Goal: Entertainment & Leisure: Browse casually

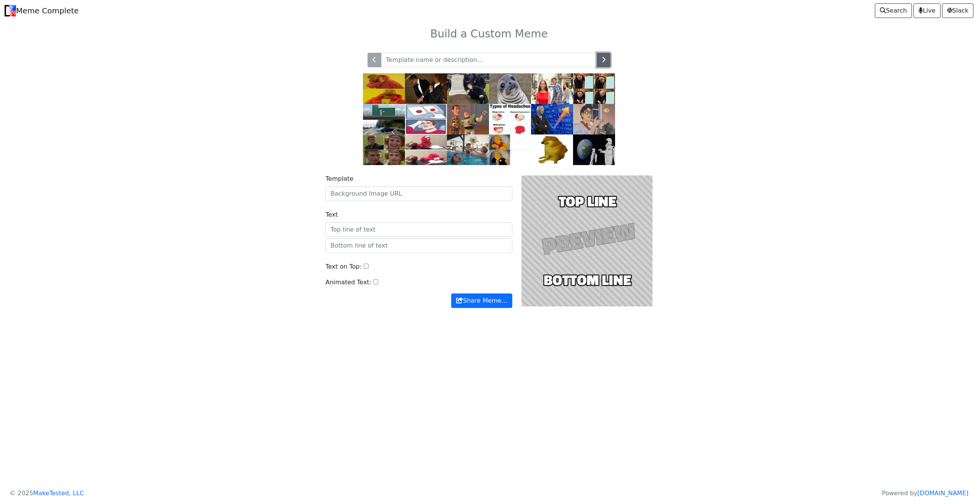
drag, startPoint x: 603, startPoint y: 61, endPoint x: 606, endPoint y: 60, distance: 3.9
click at [605, 60] on icon "button" at bounding box center [604, 60] width 4 height 6
click at [606, 60] on button "button" at bounding box center [604, 60] width 14 height 15
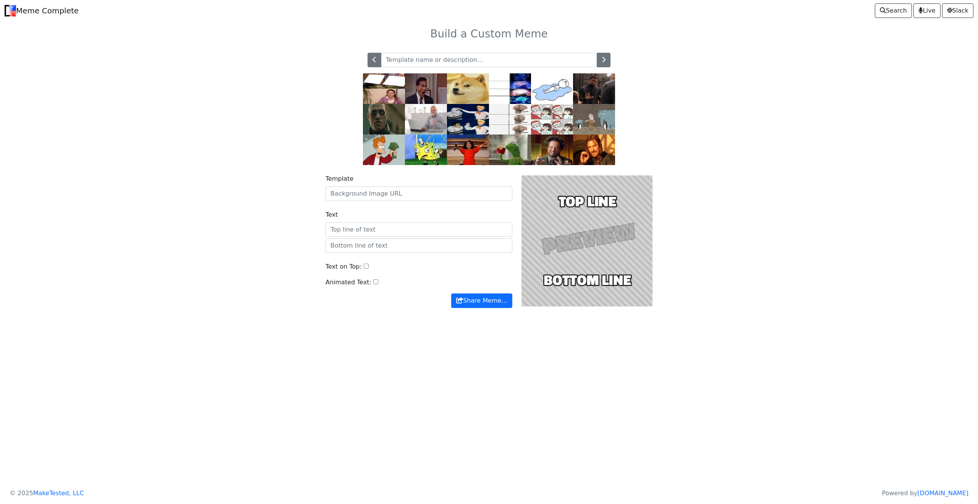
click at [547, 116] on img at bounding box center [552, 119] width 42 height 31
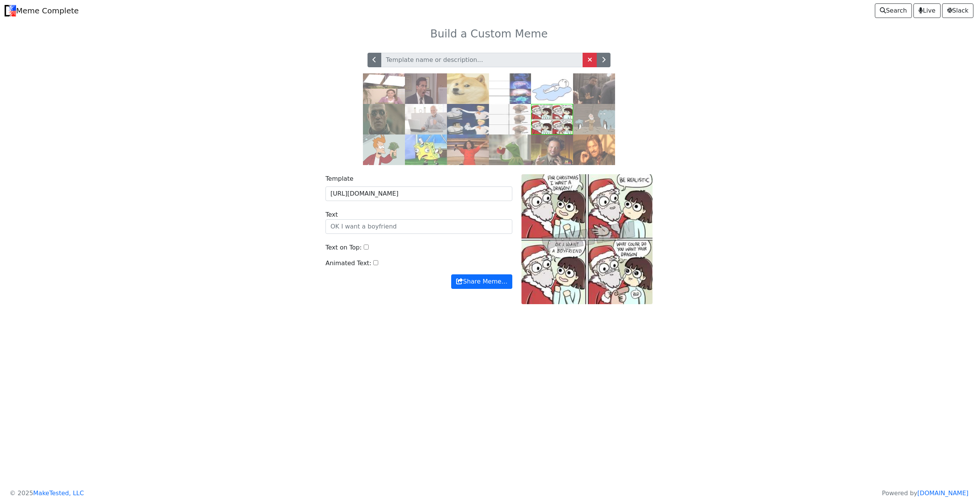
click at [507, 112] on img at bounding box center [510, 119] width 42 height 31
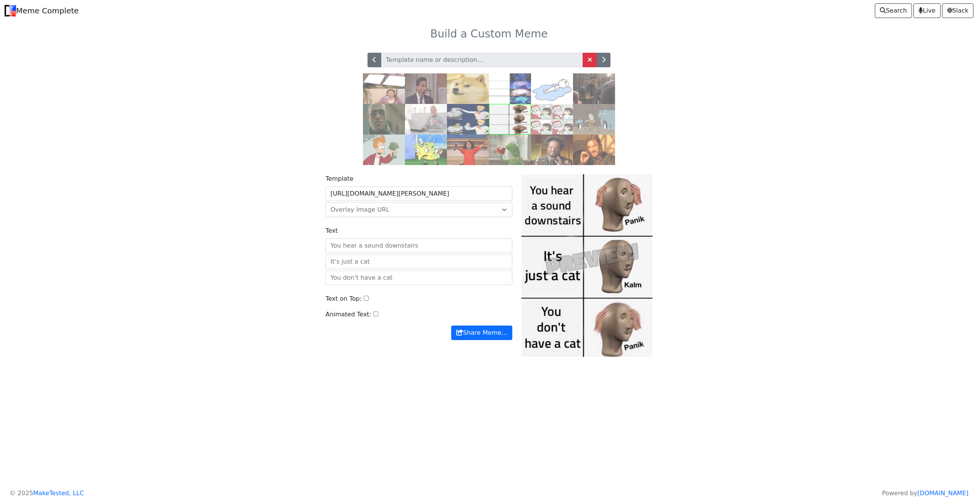
click at [428, 75] on img at bounding box center [426, 88] width 42 height 31
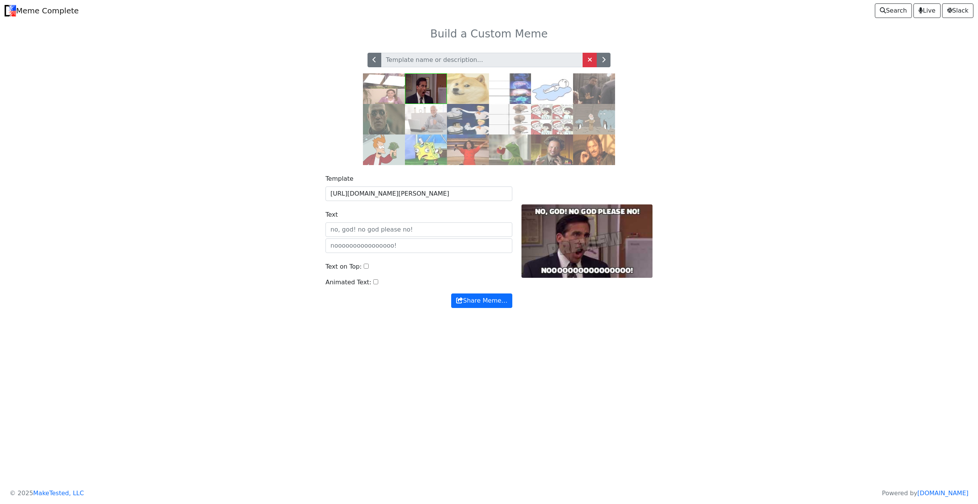
click at [472, 152] on img at bounding box center [468, 150] width 42 height 31
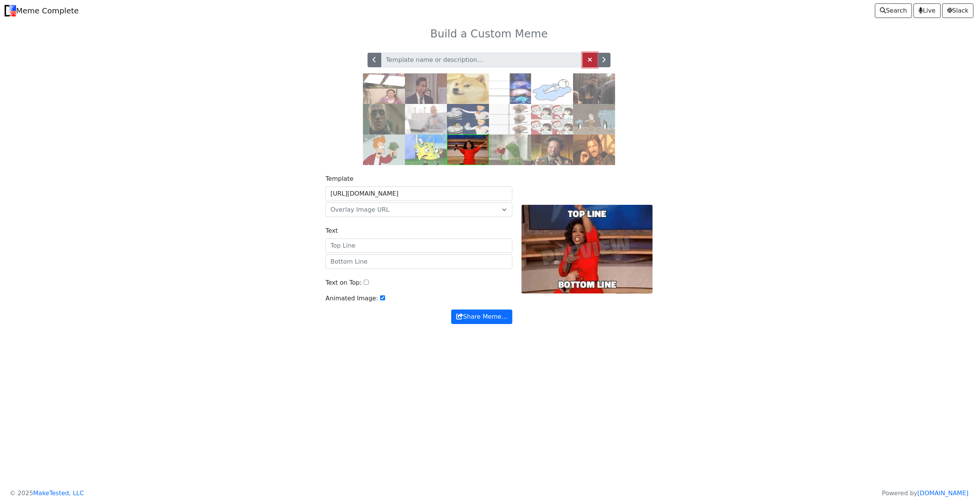
click at [584, 56] on link at bounding box center [590, 60] width 15 height 15
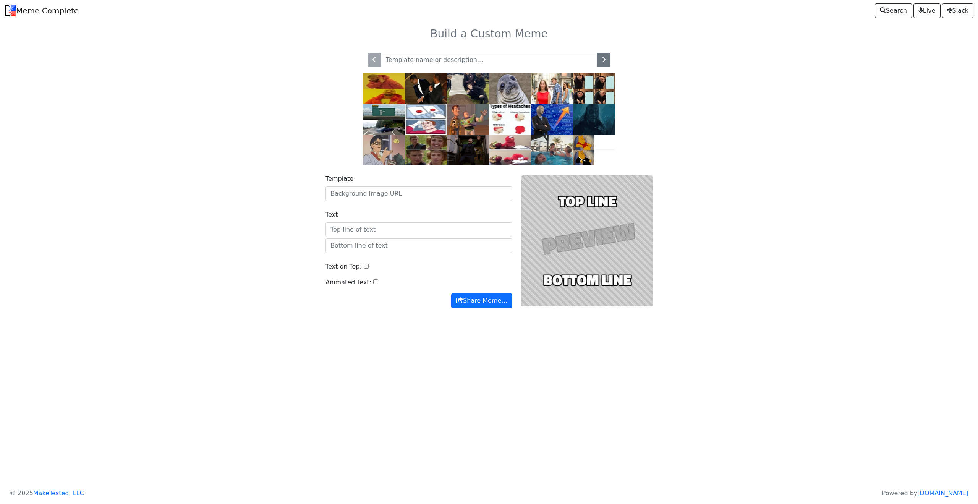
click at [478, 141] on img at bounding box center [468, 150] width 42 height 31
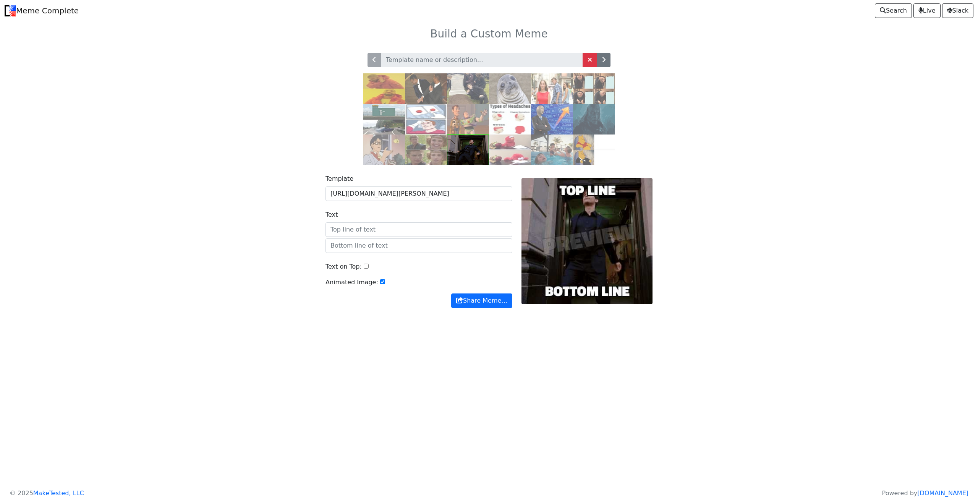
click at [583, 199] on div at bounding box center [587, 241] width 140 height 134
click at [541, 148] on img at bounding box center [552, 150] width 42 height 31
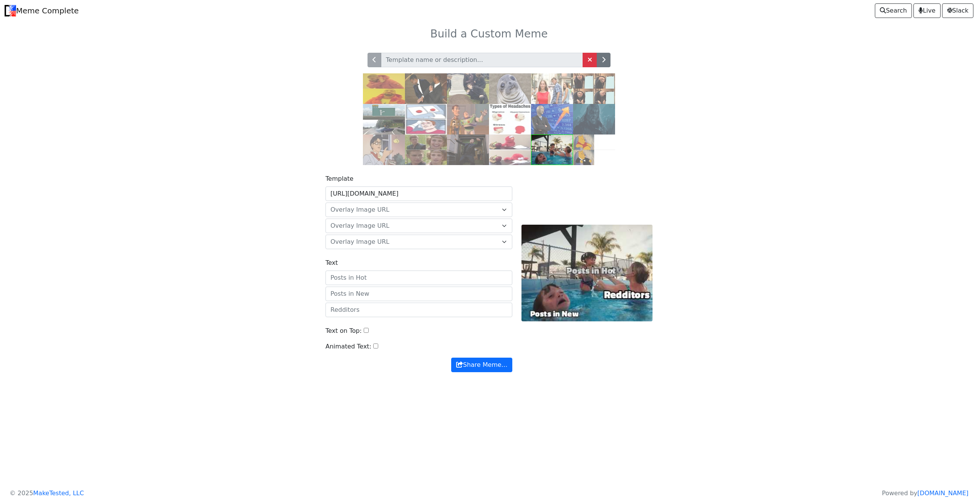
click at [346, 86] on div at bounding box center [489, 105] width 504 height 122
click at [366, 91] on img at bounding box center [384, 88] width 42 height 31
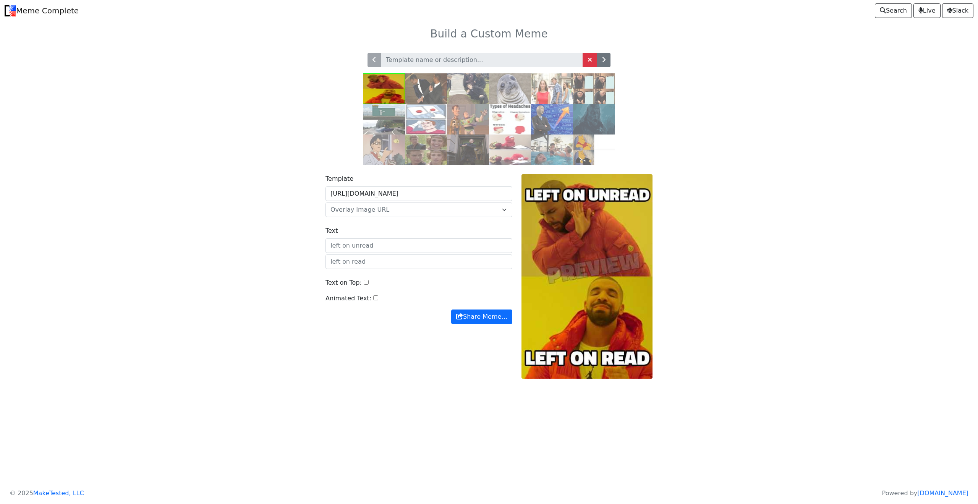
click at [379, 118] on img at bounding box center [384, 119] width 42 height 31
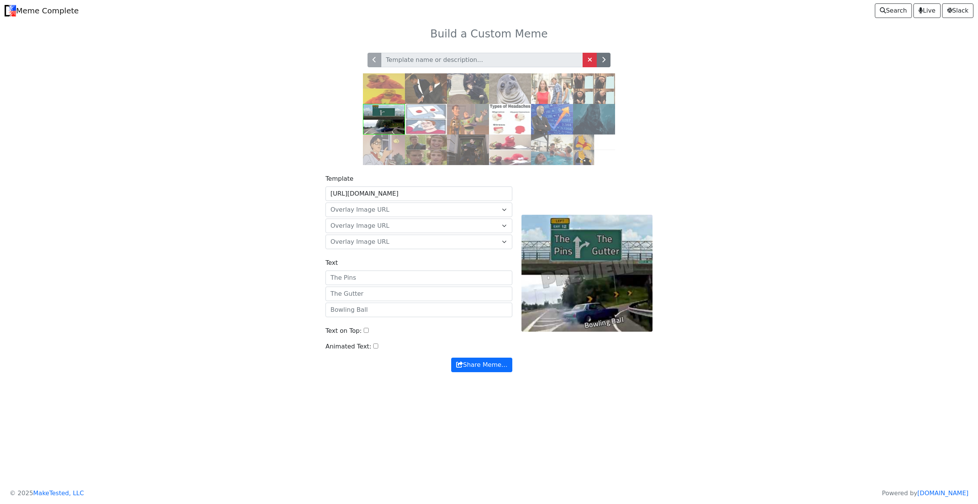
click at [373, 62] on div at bounding box center [489, 60] width 243 height 15
click at [14, 15] on img at bounding box center [10, 10] width 11 height 11
